Goal: Information Seeking & Learning: Learn about a topic

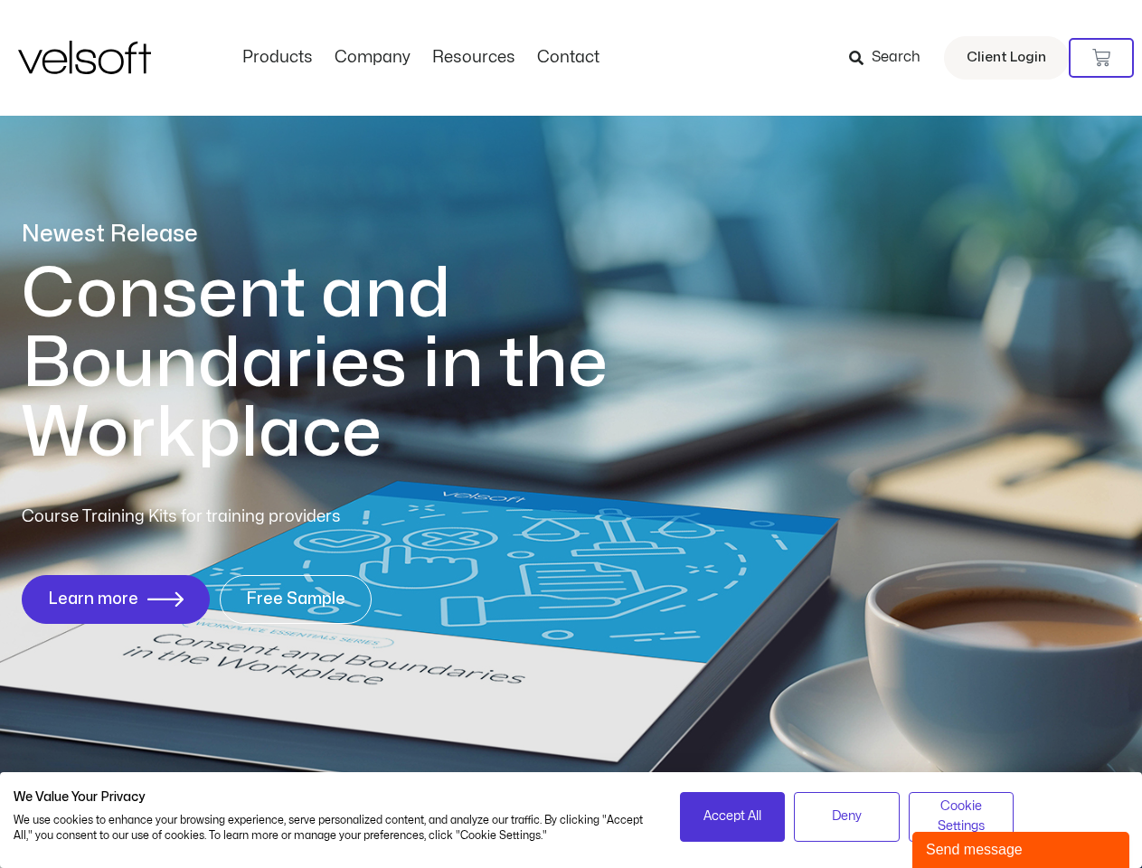
click at [571, 434] on h1 "Consent and Boundaries in the Workplace" at bounding box center [352, 364] width 660 height 209
click at [1101, 58] on icon at bounding box center [1101, 58] width 18 height 18
click at [732, 817] on span "Accept All" at bounding box center [732, 817] width 58 height 20
click at [846, 817] on div "Newest Release Consent and Boundaries in the Workplace Course Training Kits for…" at bounding box center [571, 432] width 1142 height 878
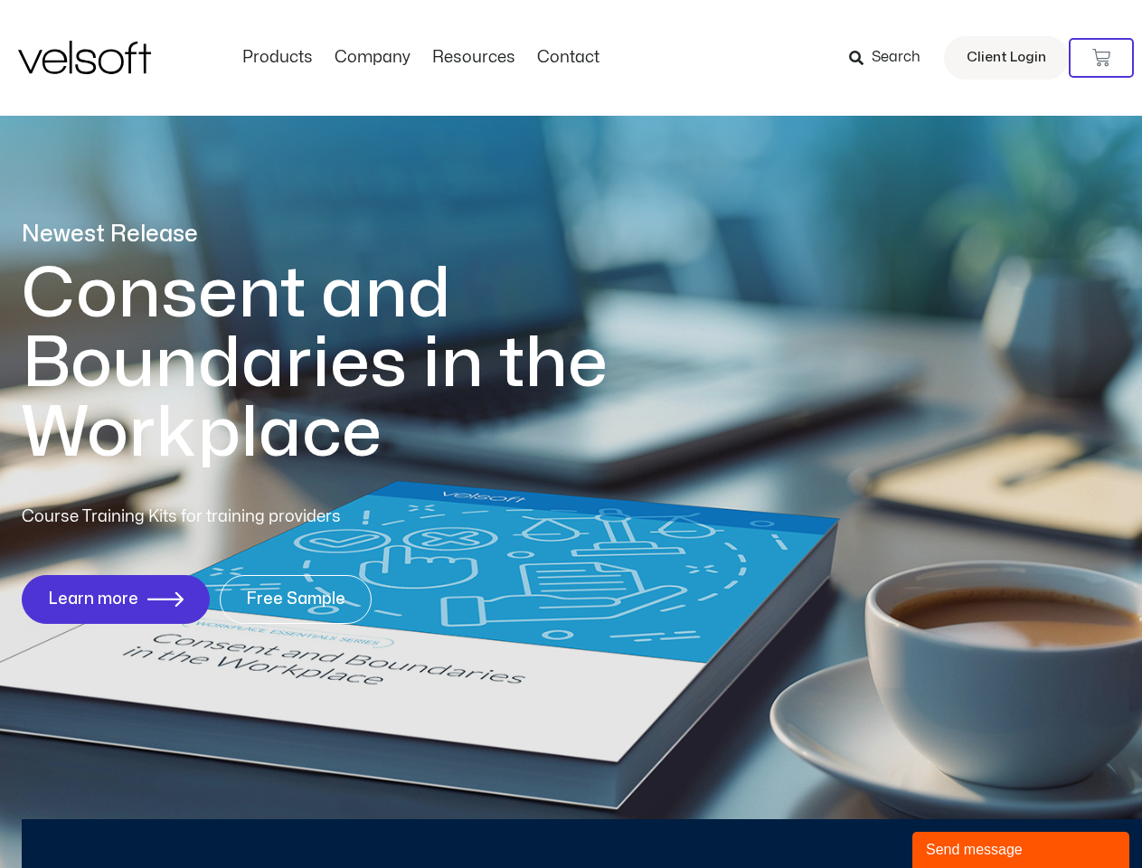
click at [961, 817] on div "Newest Release Consent and Boundaries in the Workplace Course Training Kits for…" at bounding box center [571, 432] width 1142 height 878
click at [1021, 850] on div "Send message" at bounding box center [1021, 850] width 190 height 22
